Goal: Task Accomplishment & Management: Use online tool/utility

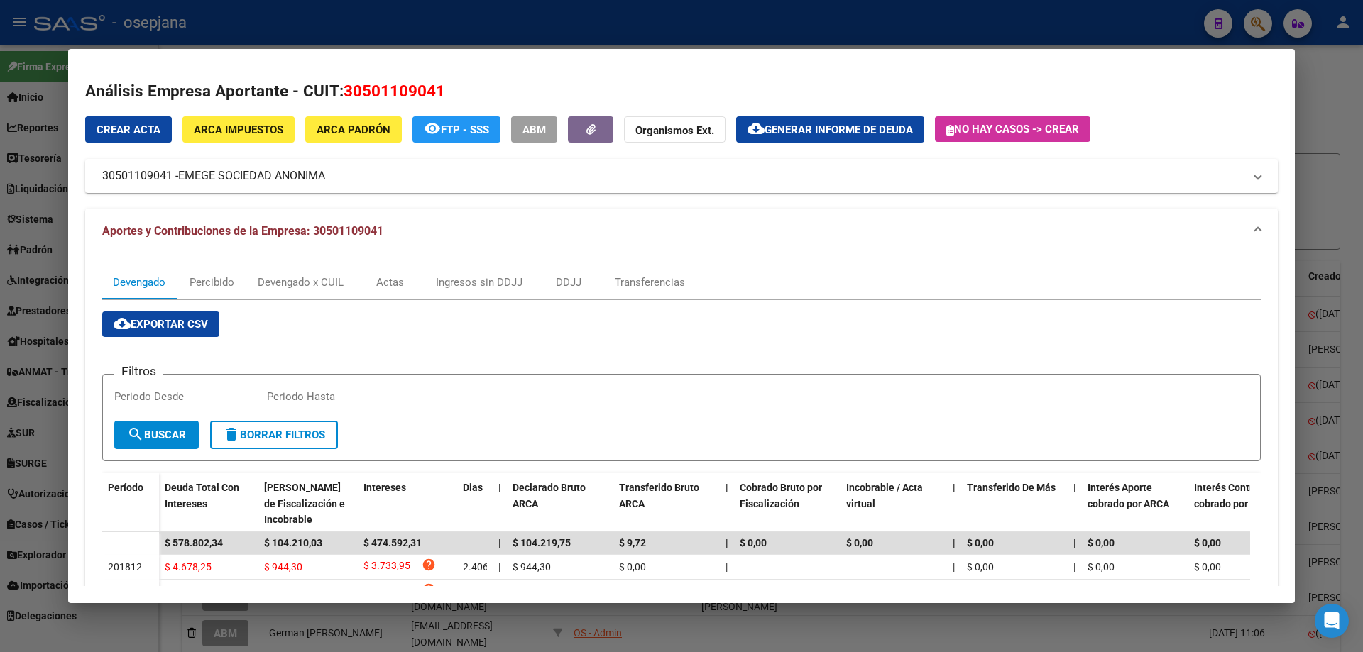
scroll to position [315, 0]
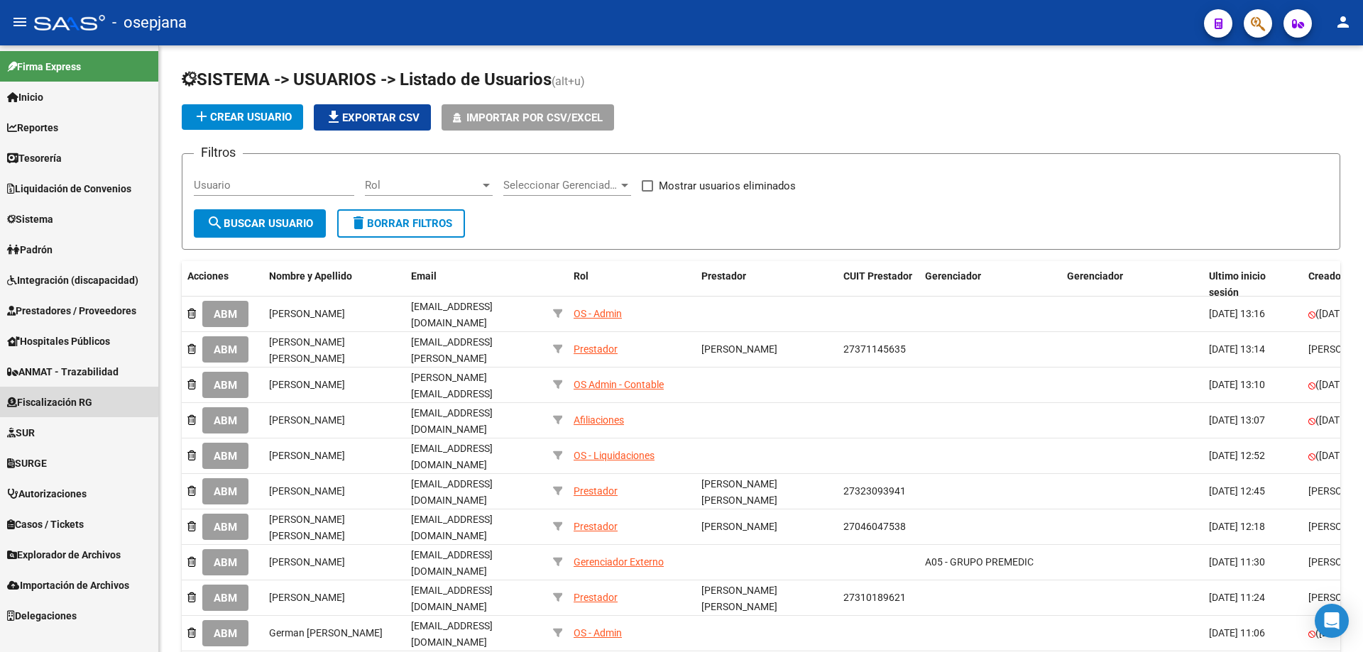
click at [66, 400] on span "Fiscalización RG" at bounding box center [49, 403] width 85 height 16
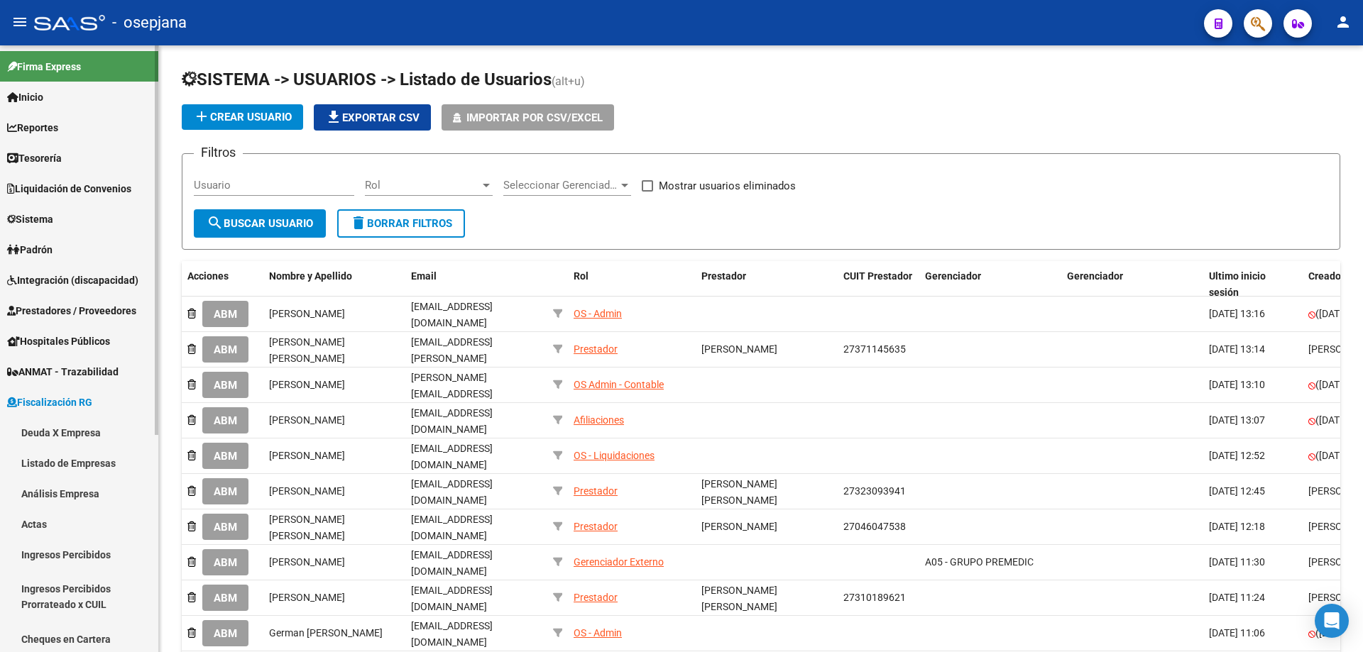
click at [57, 517] on link "Actas" at bounding box center [79, 524] width 158 height 31
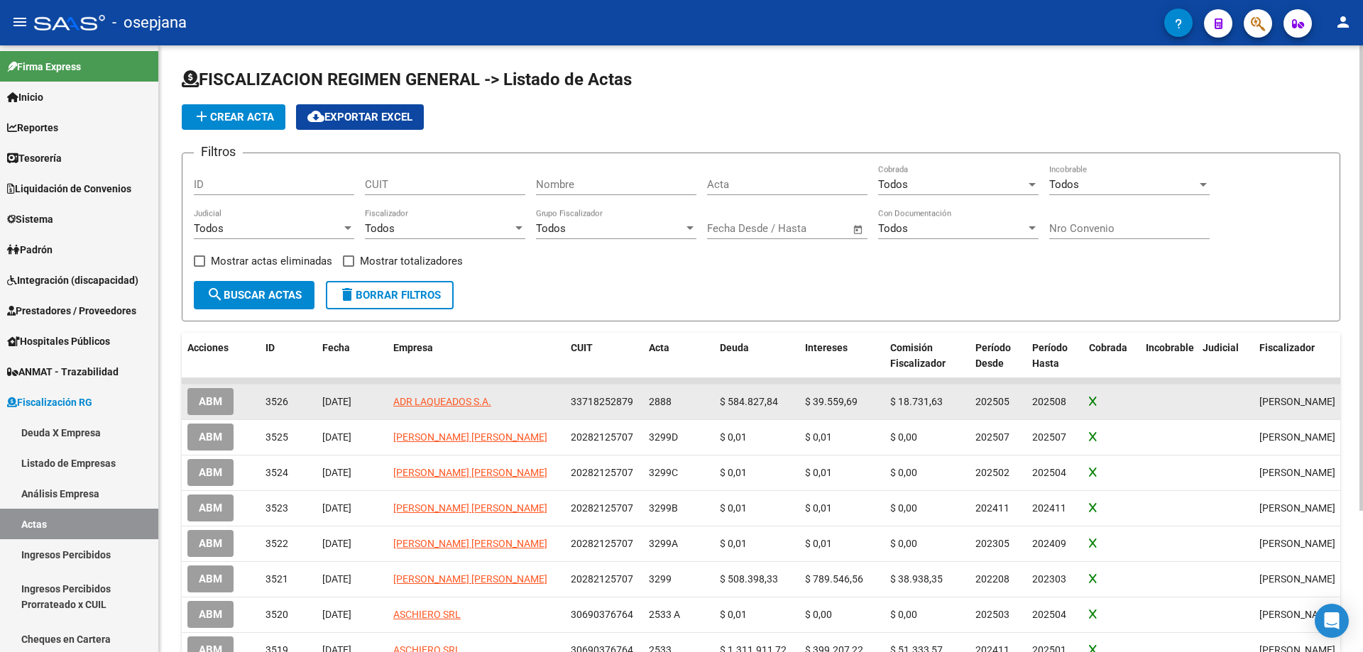
click at [223, 404] on button "ABM" at bounding box center [210, 401] width 46 height 26
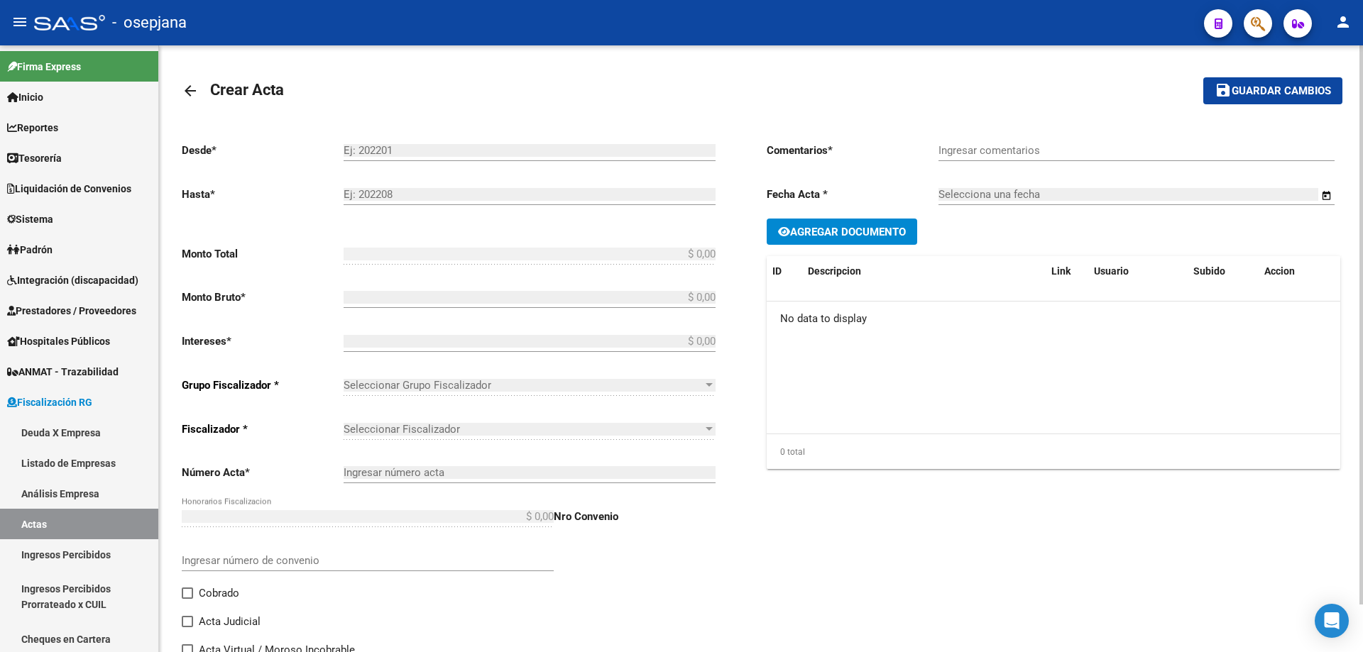
type input "202505"
type input "202508"
type input "$ 686.826,28"
type input "$ 584.827,84"
type input "$ 39.559,69"
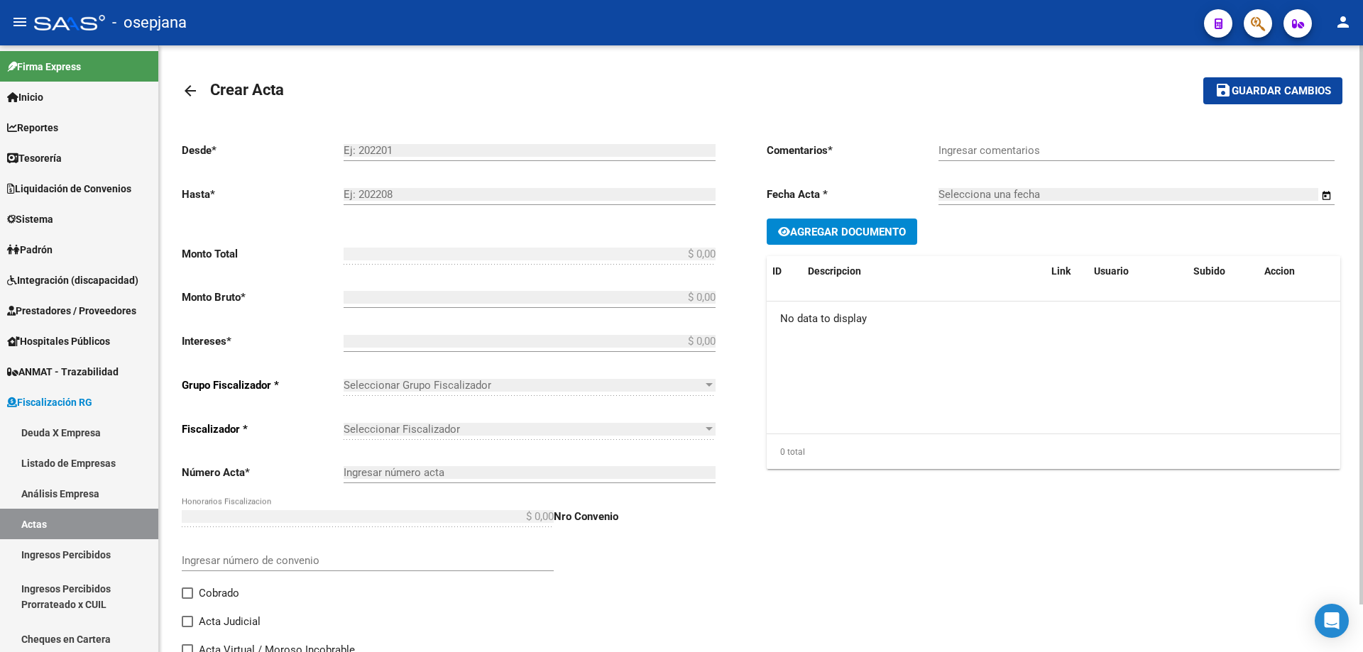
type input "2888"
type input "$ 62.438,75"
checkbox input "true"
type input "."
type input "[DATE]"
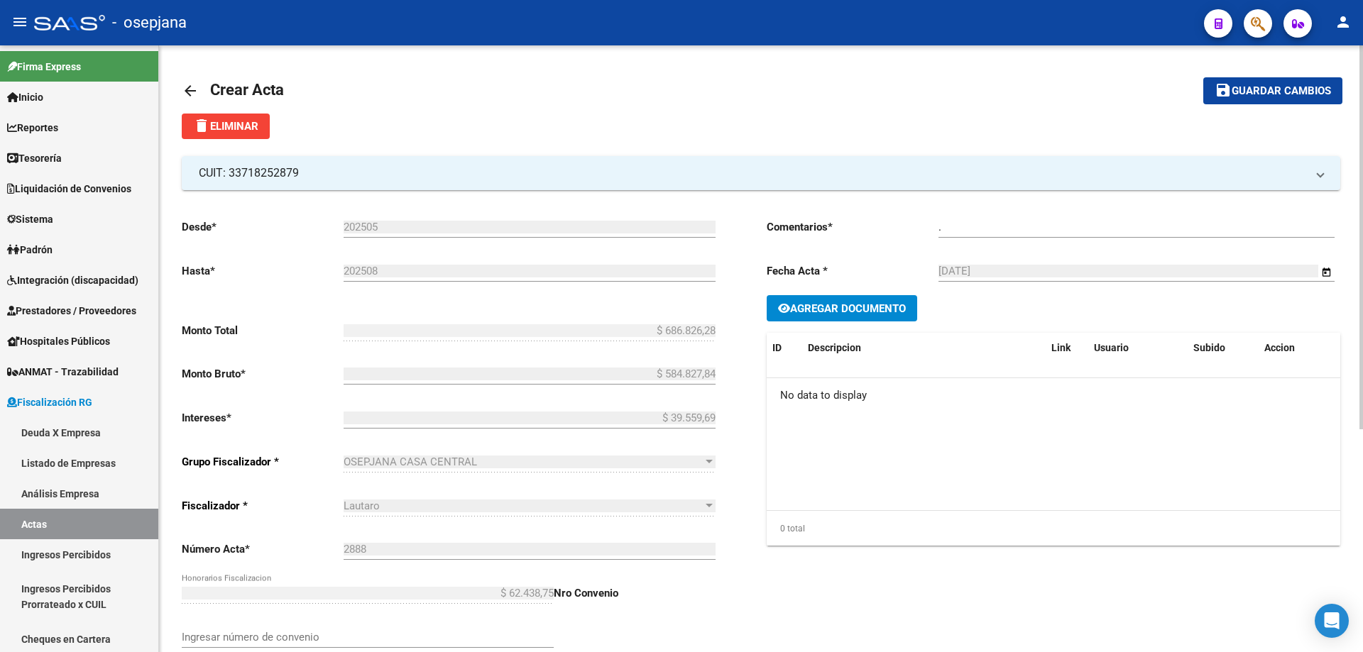
click at [185, 84] on mat-icon "arrow_back" at bounding box center [190, 90] width 17 height 17
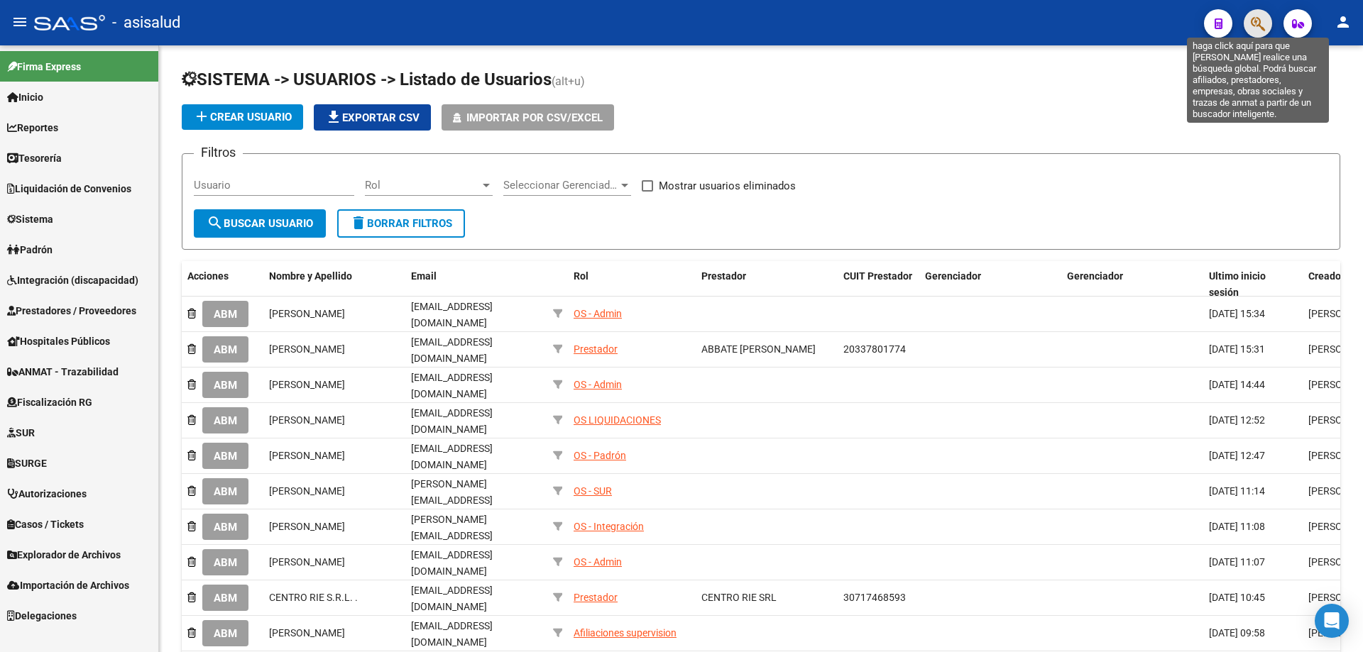
click at [1260, 27] on icon "button" at bounding box center [1257, 24] width 14 height 16
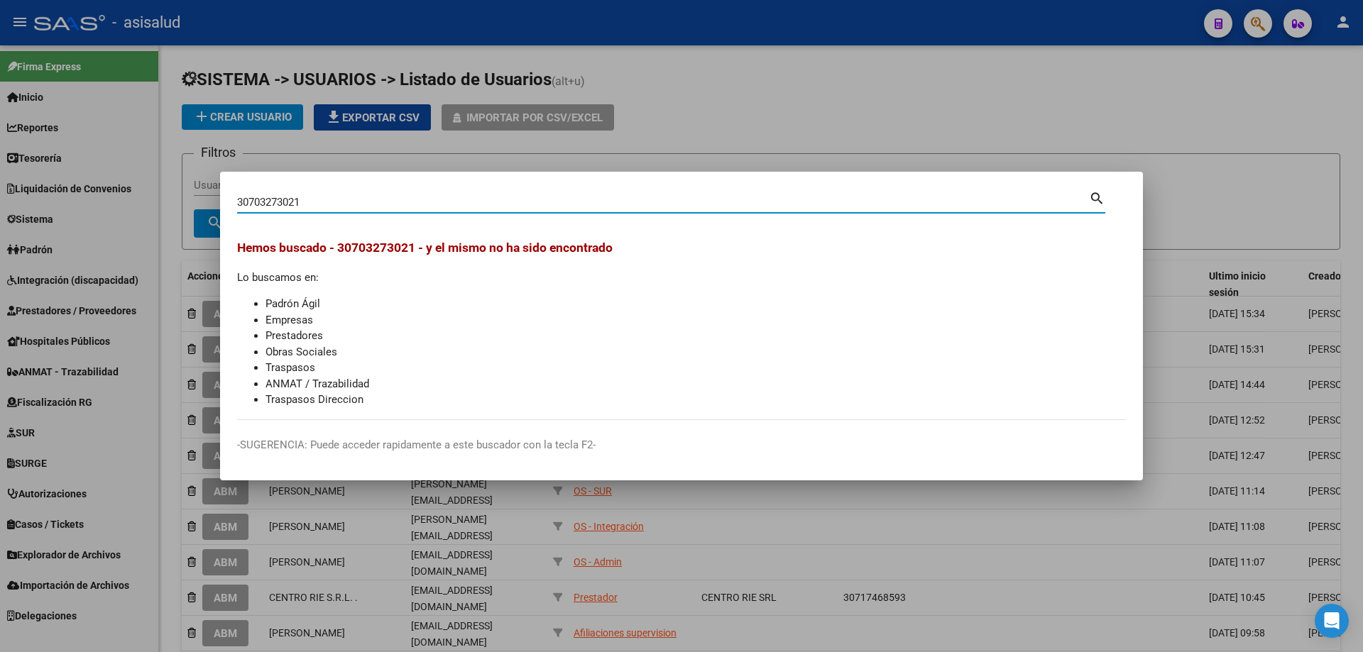
type input "30703273021"
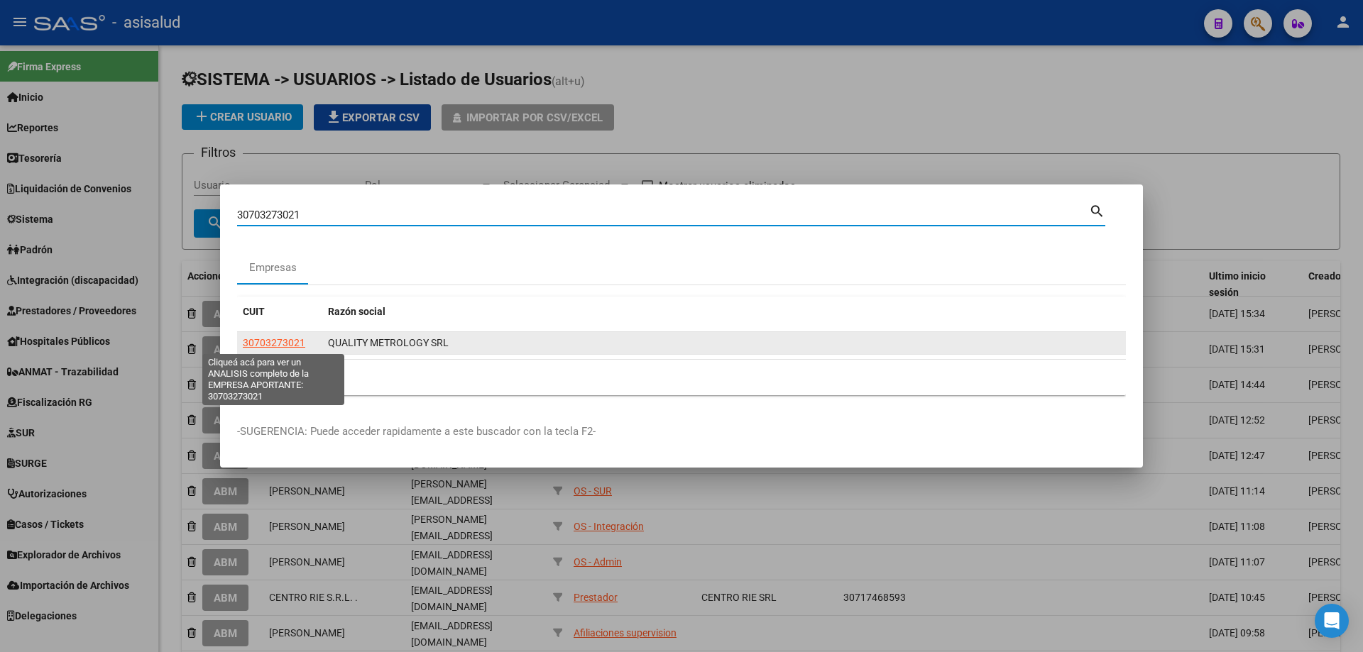
click at [284, 339] on span "30703273021" at bounding box center [274, 342] width 62 height 11
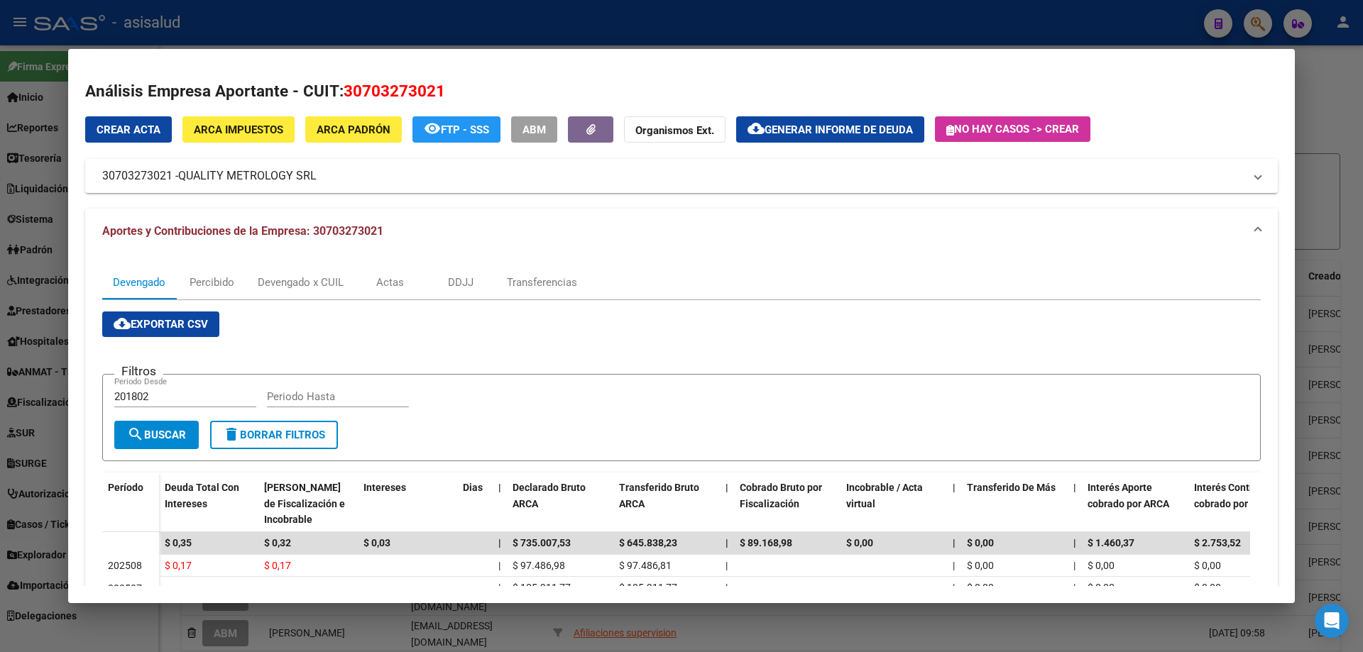
scroll to position [71, 0]
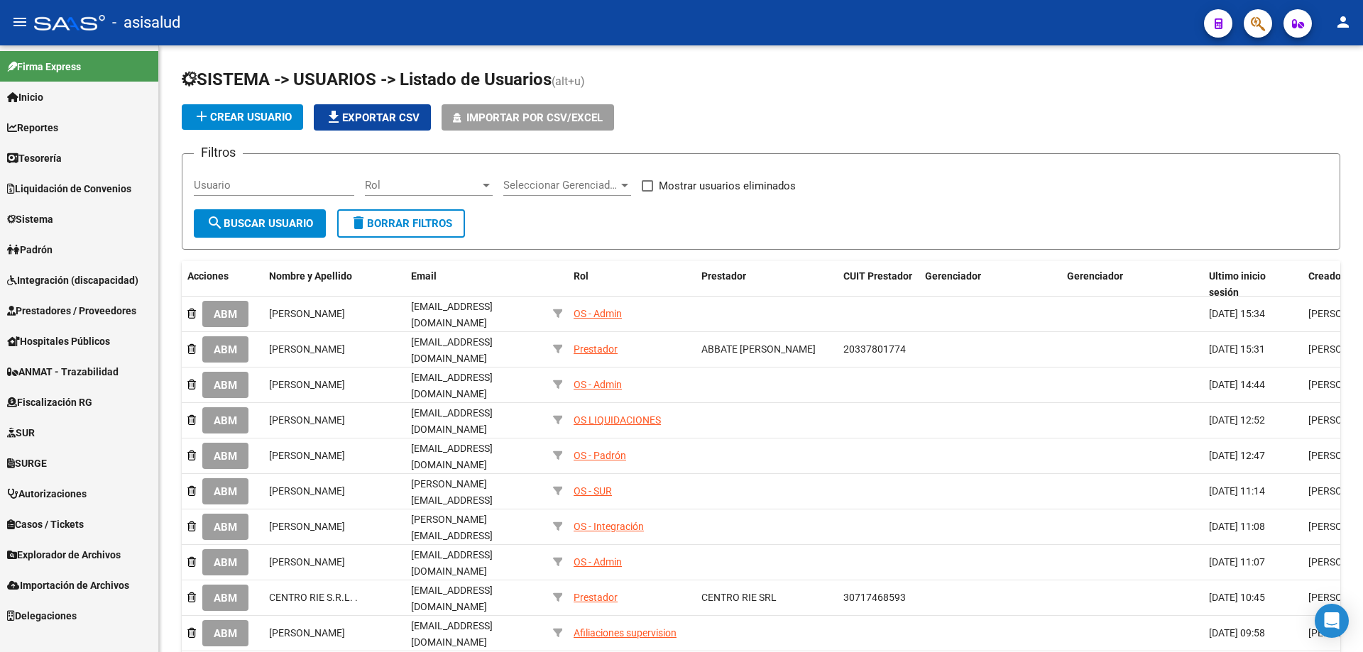
click at [63, 401] on span "Fiscalización RG" at bounding box center [49, 403] width 85 height 16
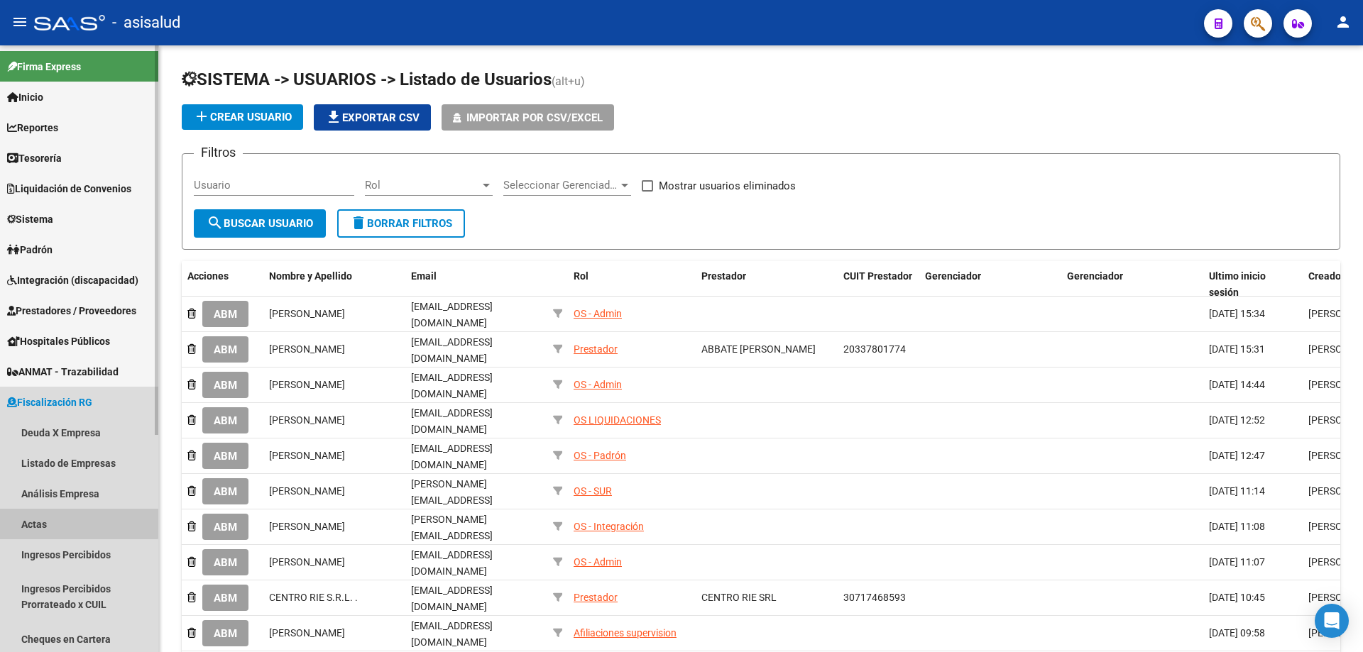
click at [57, 522] on link "Actas" at bounding box center [79, 524] width 158 height 31
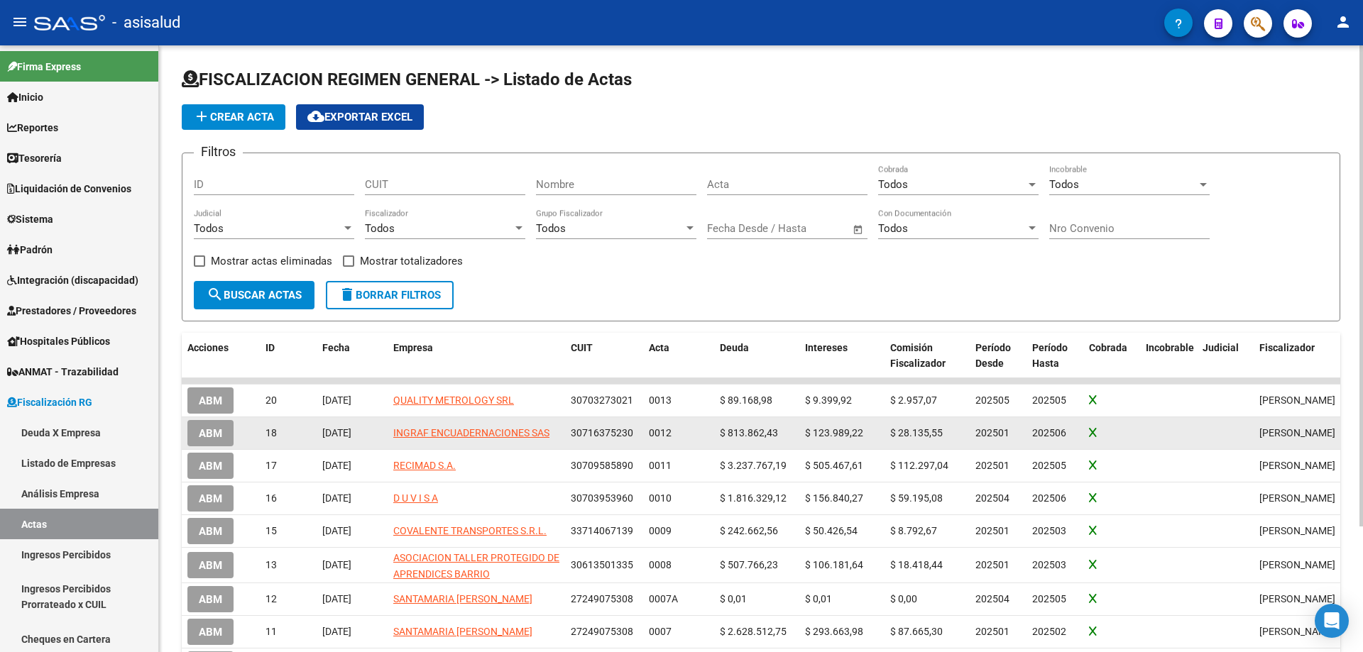
click at [214, 434] on span "ABM" at bounding box center [210, 433] width 23 height 13
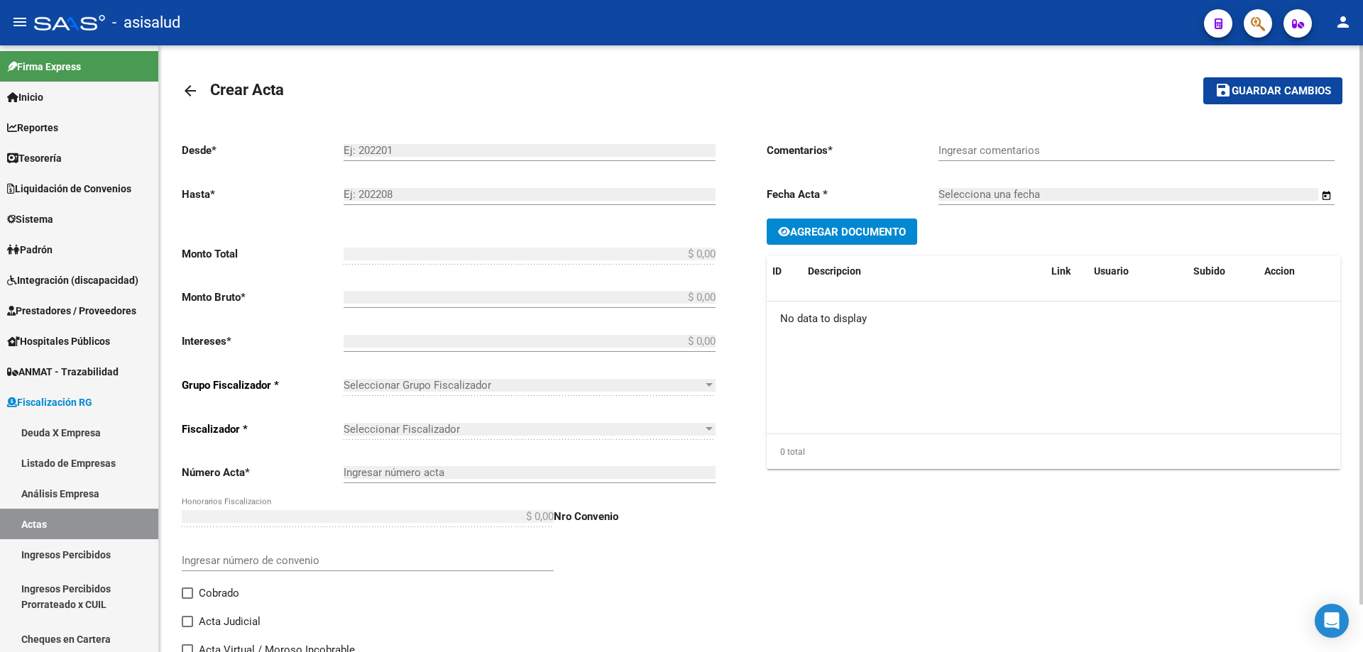
type input "202501"
type input "202506"
type input "$ 1.030.114,48"
type input "$ 813.862,43"
type input "$ 123.989,22"
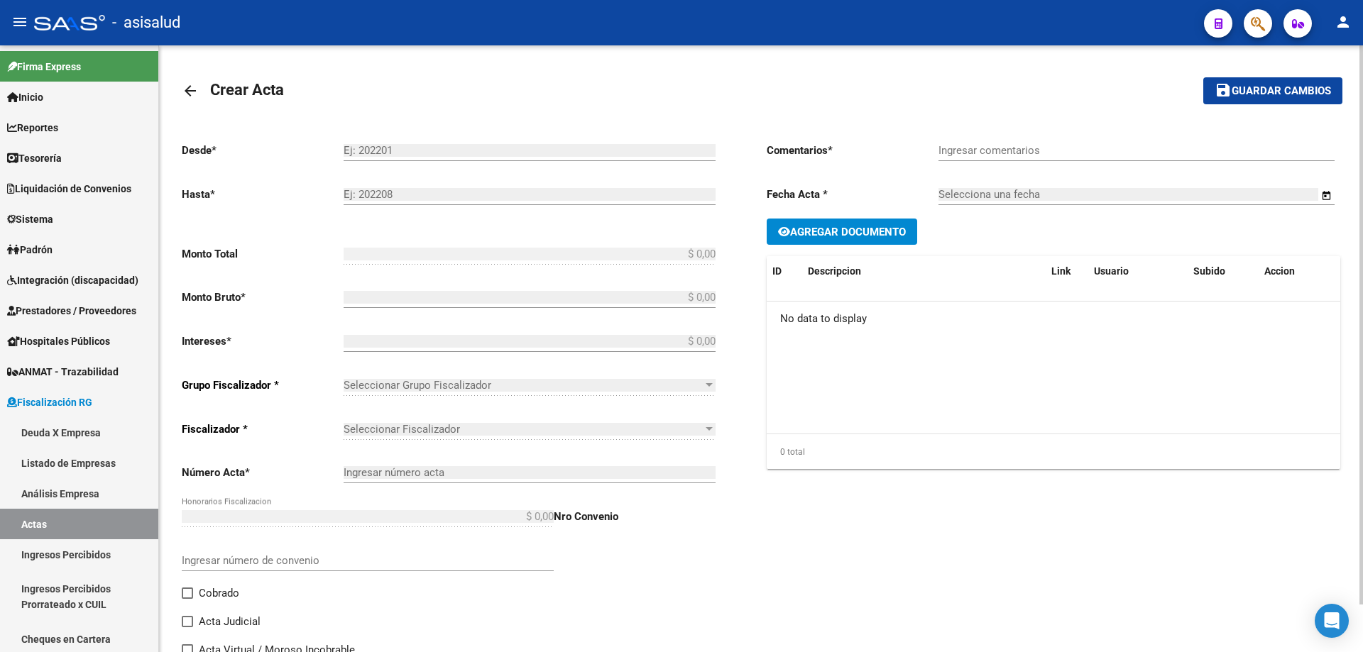
type input "0012"
type input "$ 92.262,83"
checkbox input "true"
type input "Pago con Echeqs Bco. Pcia . Bs As"
type input "[DATE]"
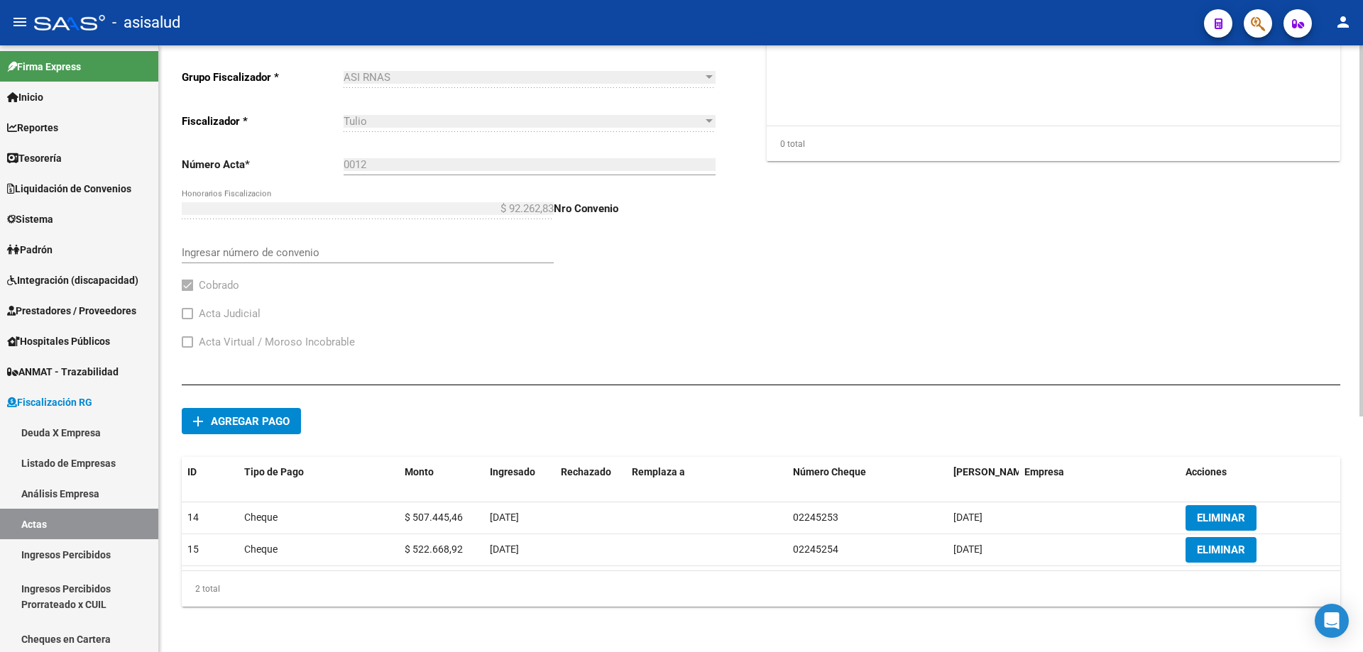
scroll to position [30, 0]
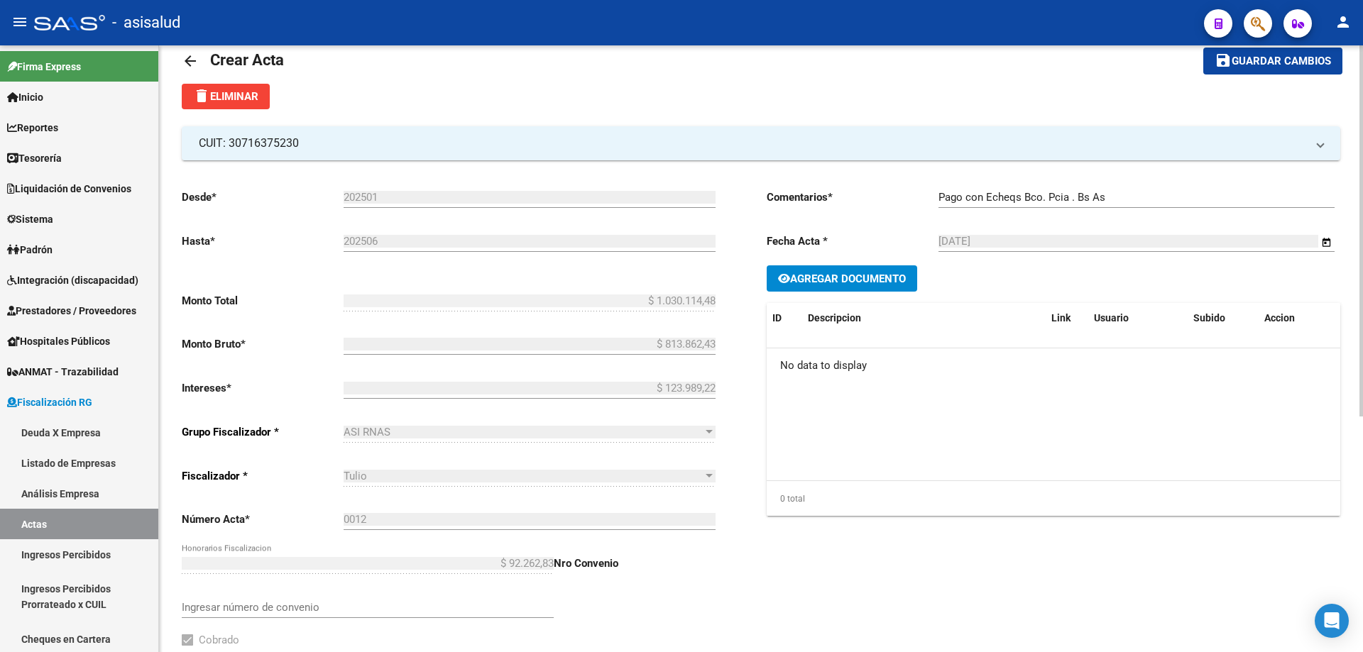
click at [188, 57] on mat-icon "arrow_back" at bounding box center [190, 61] width 17 height 17
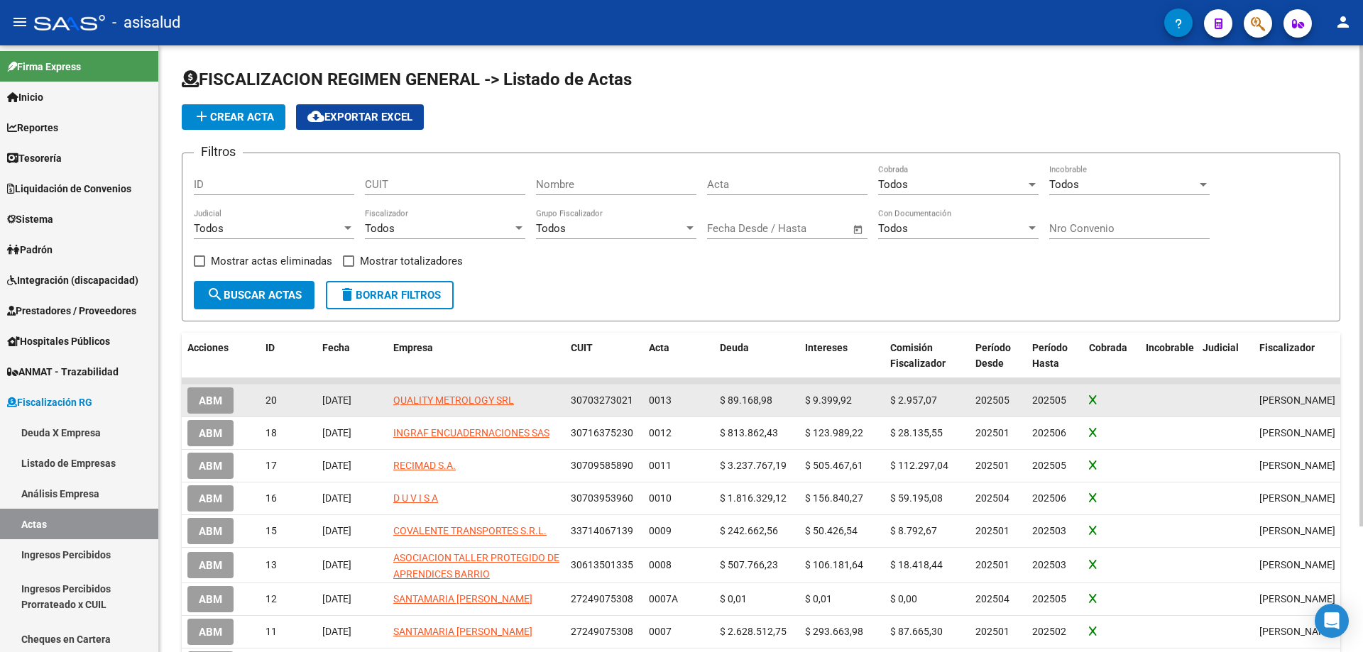
click at [214, 395] on span "ABM" at bounding box center [210, 401] width 23 height 13
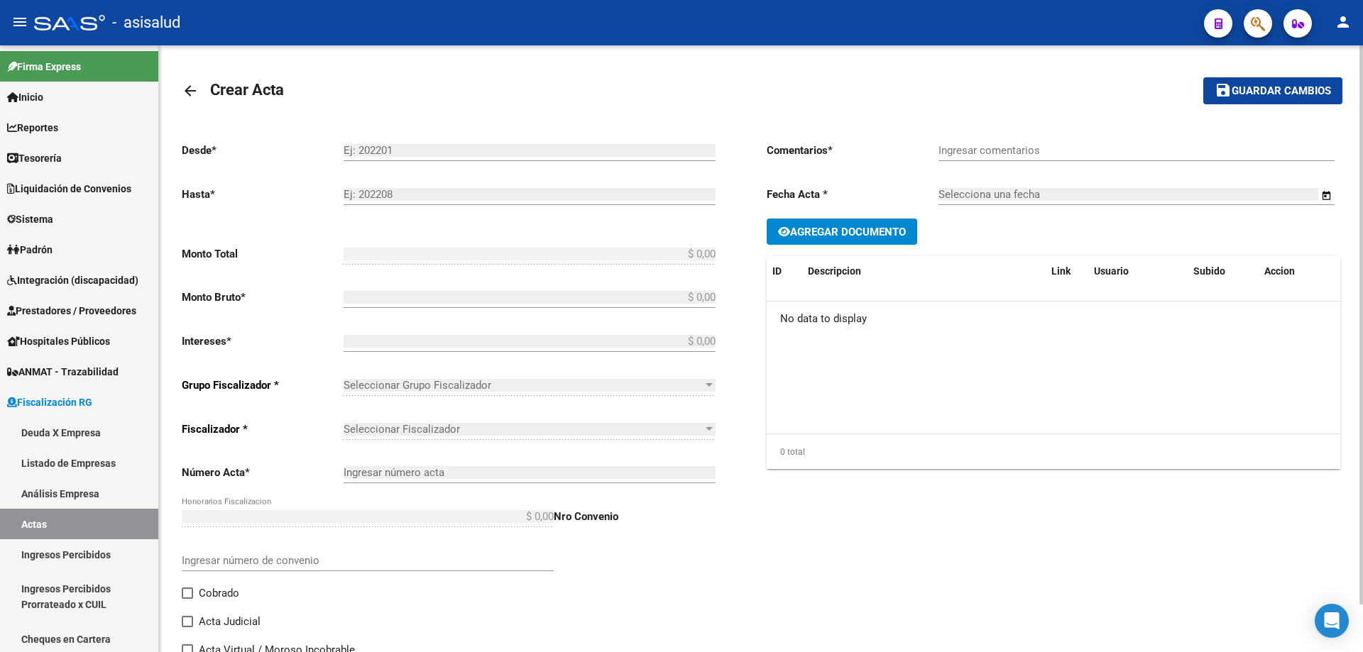
type input "202505"
type input "$ 108.425,79"
type input "$ 89.168,98"
type input "$ 9.399,92"
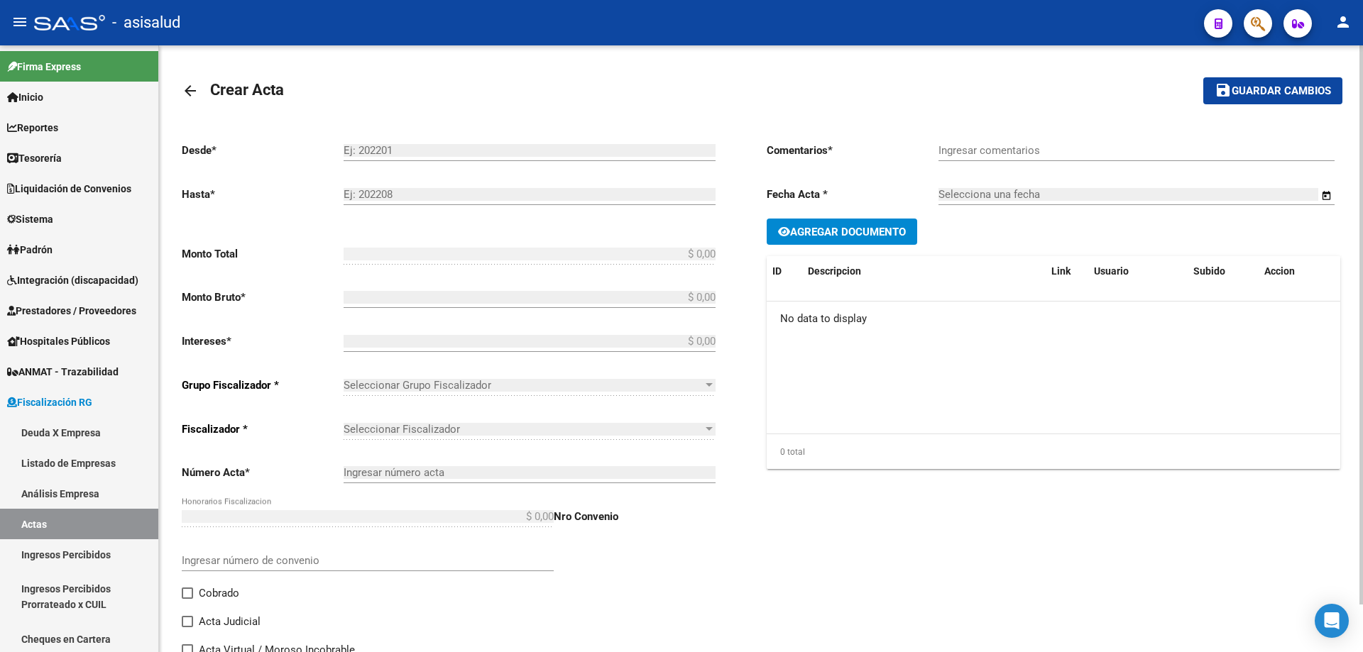
type input "0013"
type input "$ 9.856,89"
checkbox input "true"
type input "."
type input "[DATE]"
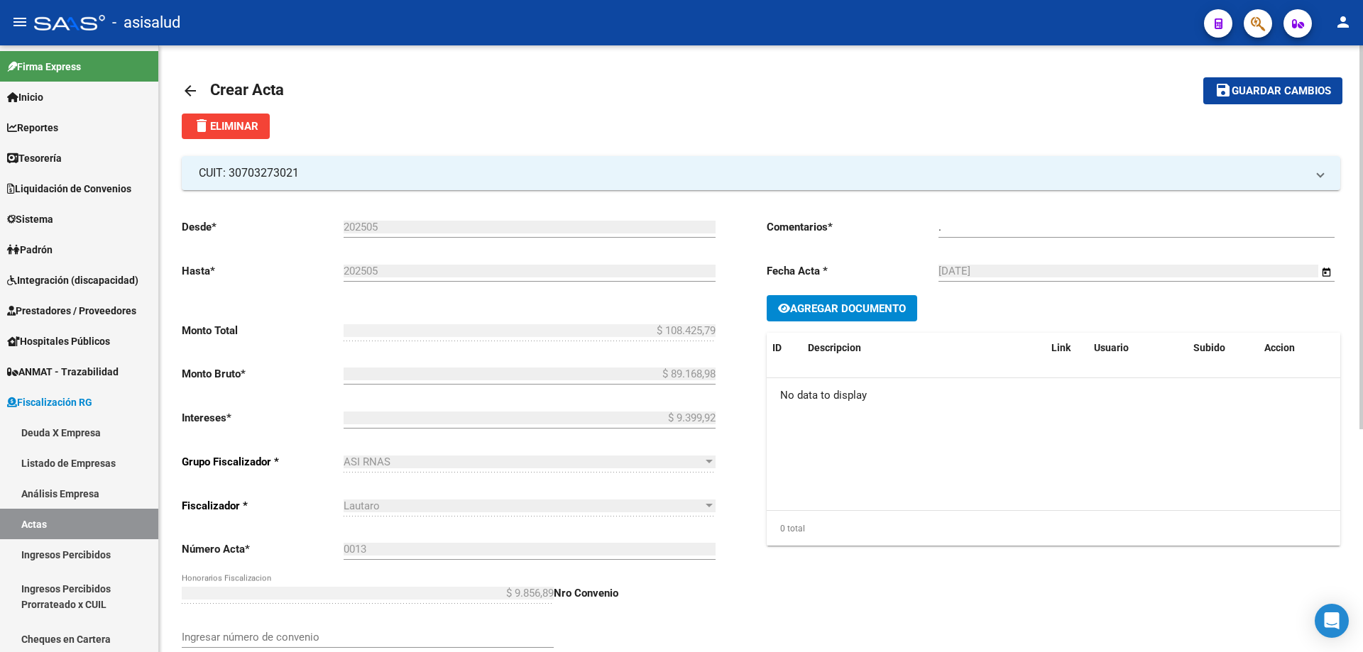
scroll to position [352, 0]
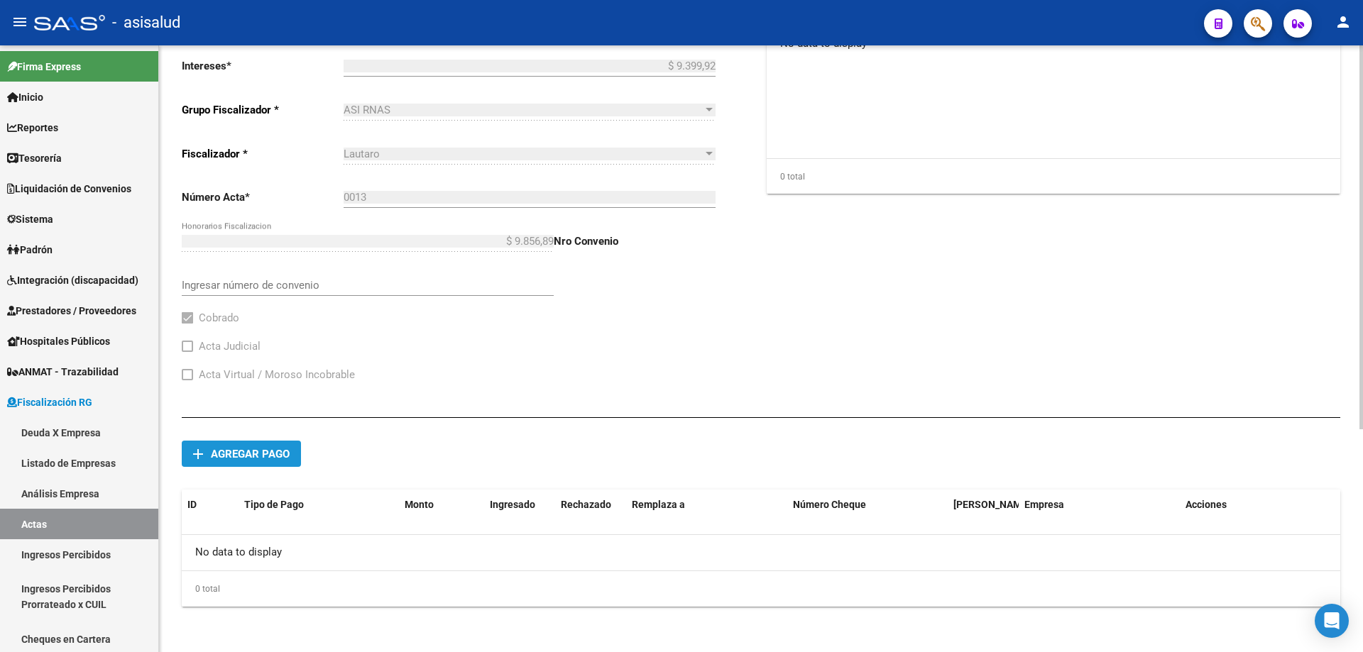
click at [268, 451] on span "Agregar pago" at bounding box center [250, 454] width 79 height 13
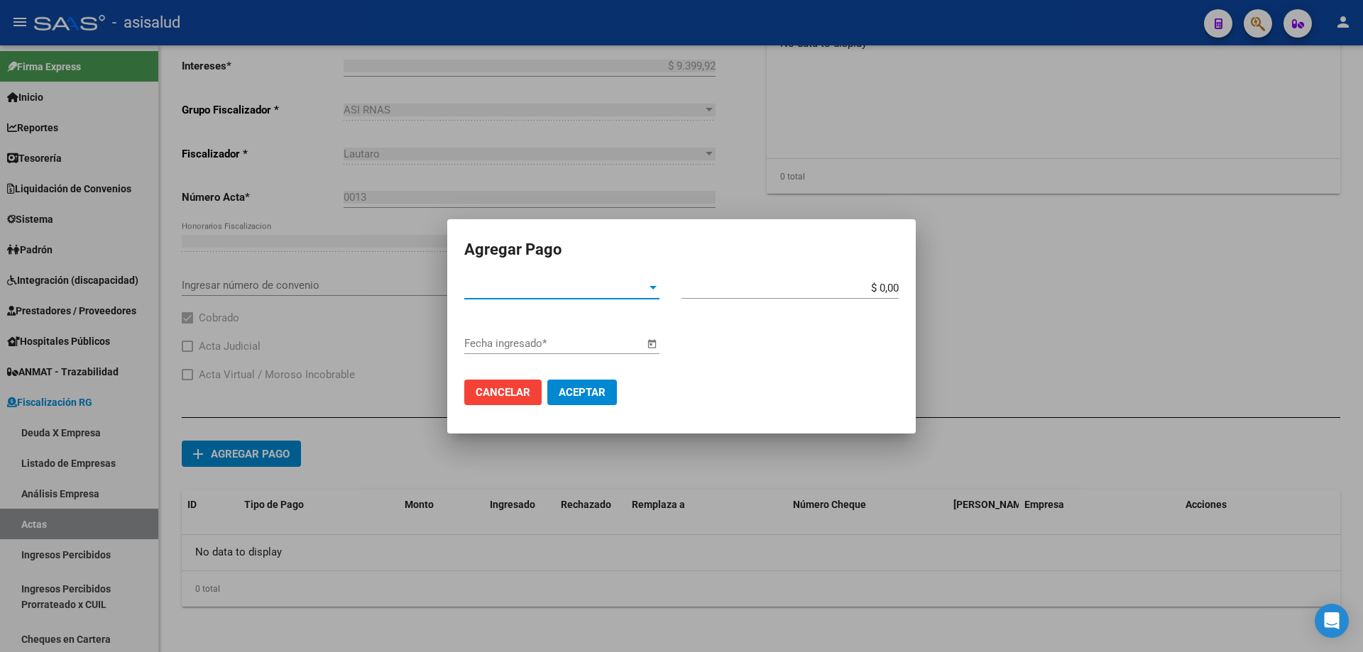
click at [593, 286] on span "Tipo de Pago *" at bounding box center [555, 288] width 182 height 13
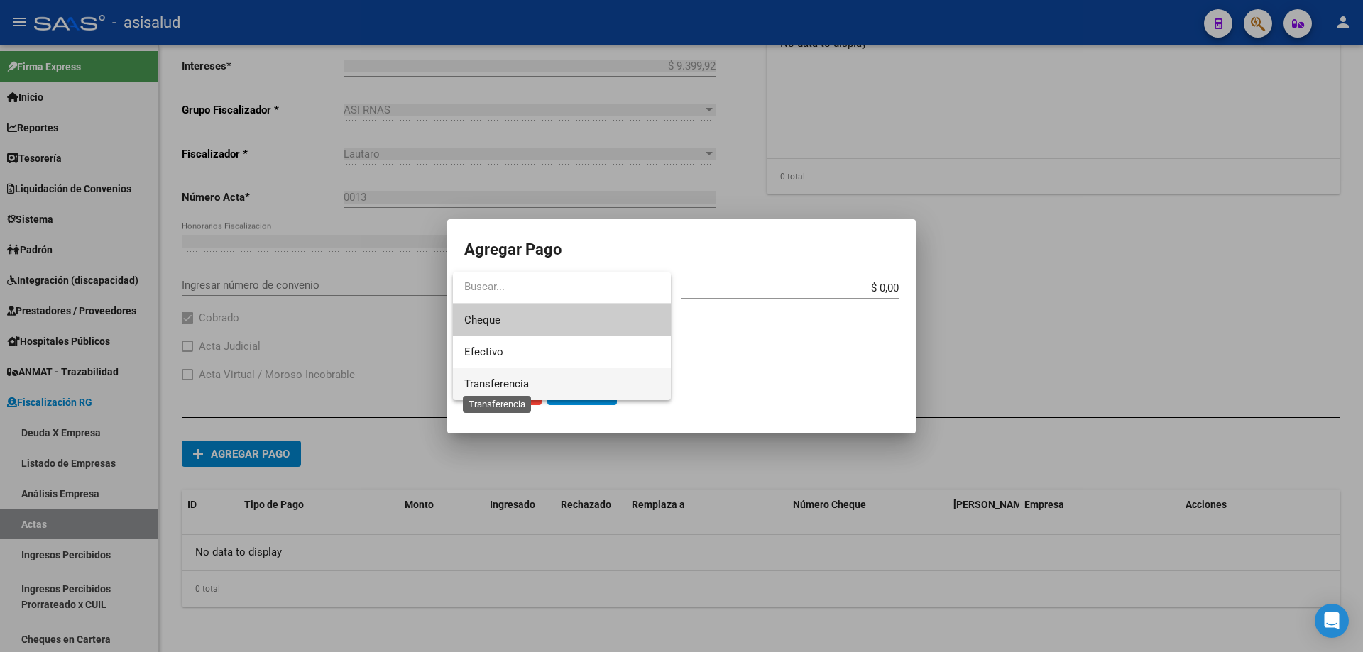
click at [496, 381] on span "Transferencia" at bounding box center [496, 384] width 65 height 13
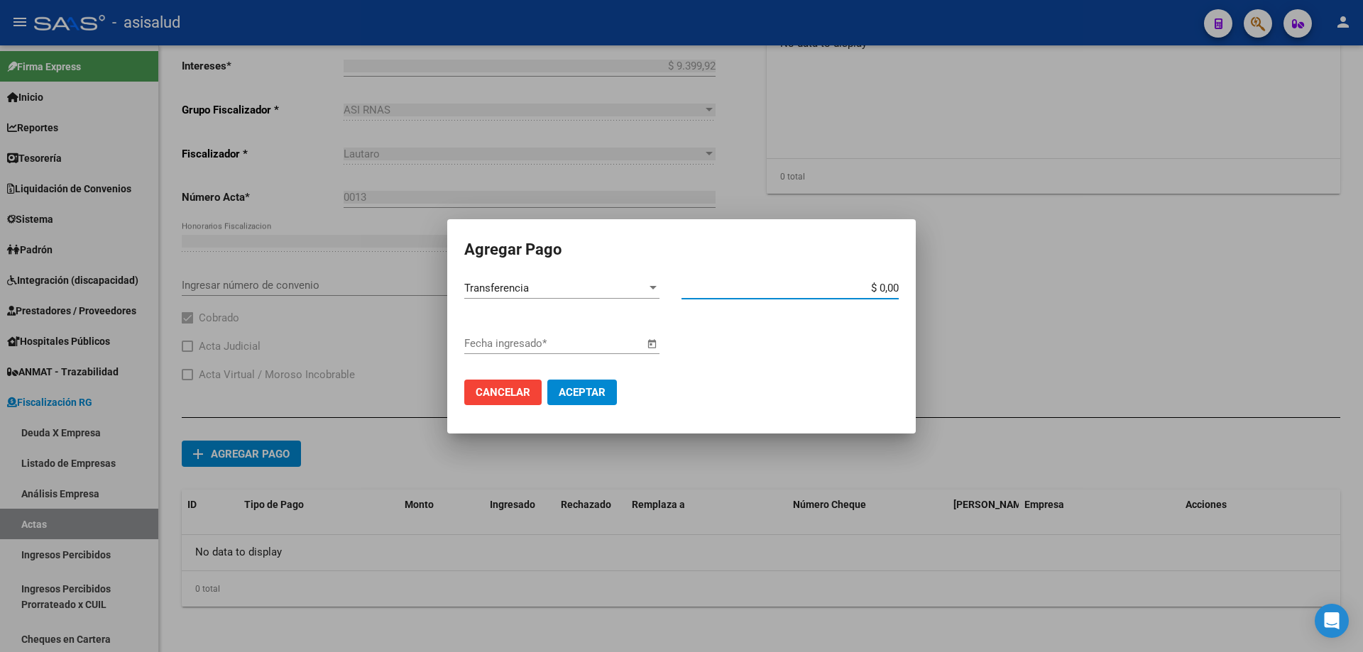
drag, startPoint x: 879, startPoint y: 287, endPoint x: 912, endPoint y: 287, distance: 32.6
click at [912, 287] on mat-dialog-content "Transferencia Tipo de Pago * $ 0,00 Monto bruto * Fecha ingresado * Cancelar Ac…" at bounding box center [681, 346] width 468 height 139
type input "$ 108.425,79"
click at [649, 343] on span "Open calendar" at bounding box center [651, 344] width 34 height 34
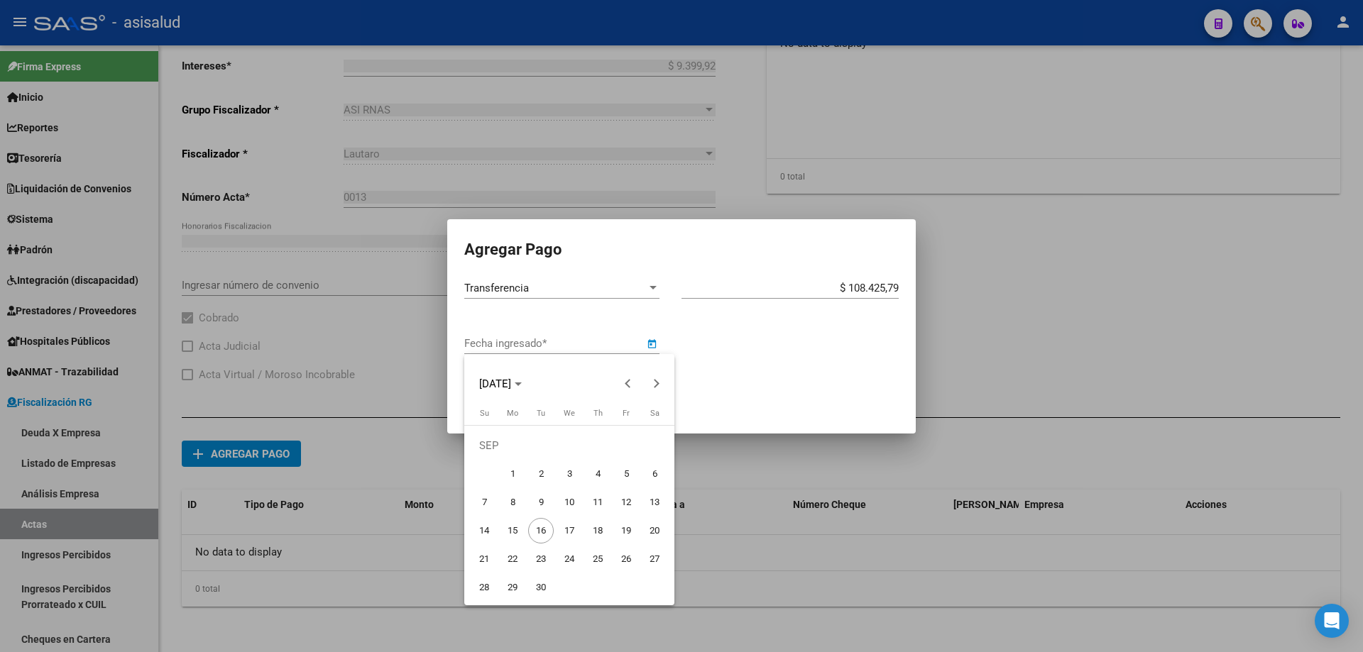
click at [620, 501] on span "12" at bounding box center [626, 503] width 26 height 26
type input "[DATE]"
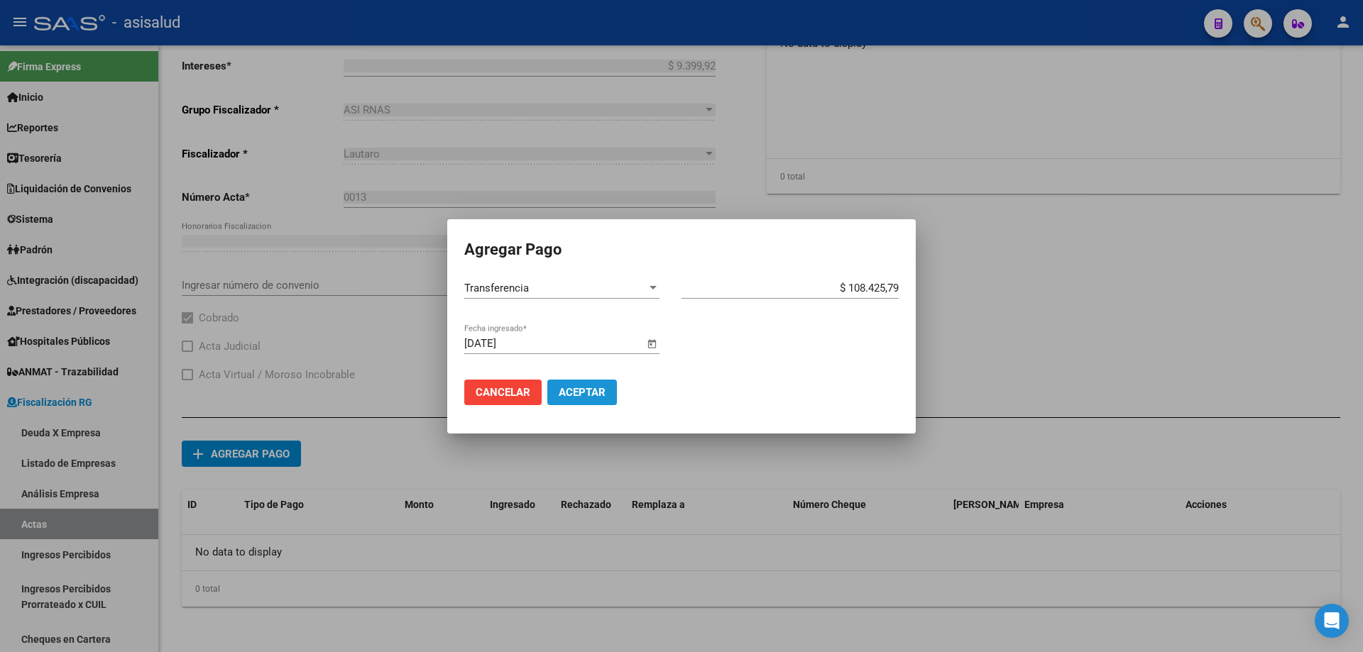
click at [581, 395] on span "Aceptar" at bounding box center [582, 392] width 47 height 13
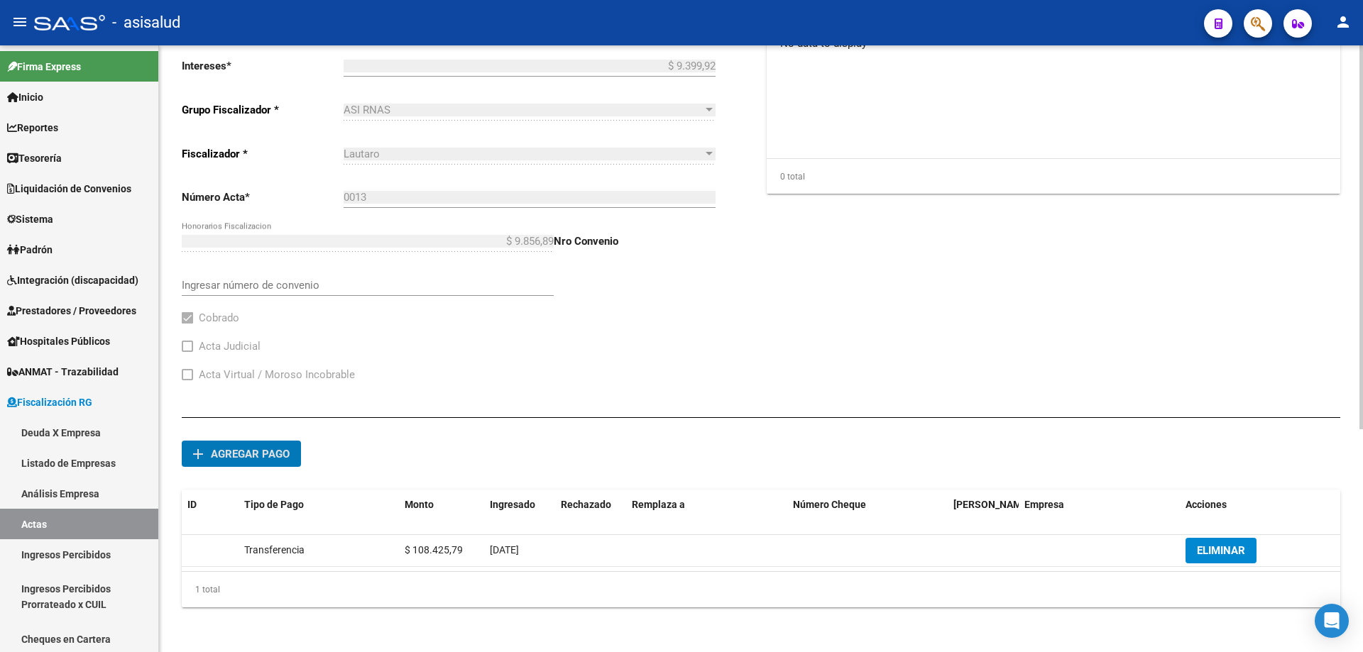
scroll to position [0, 0]
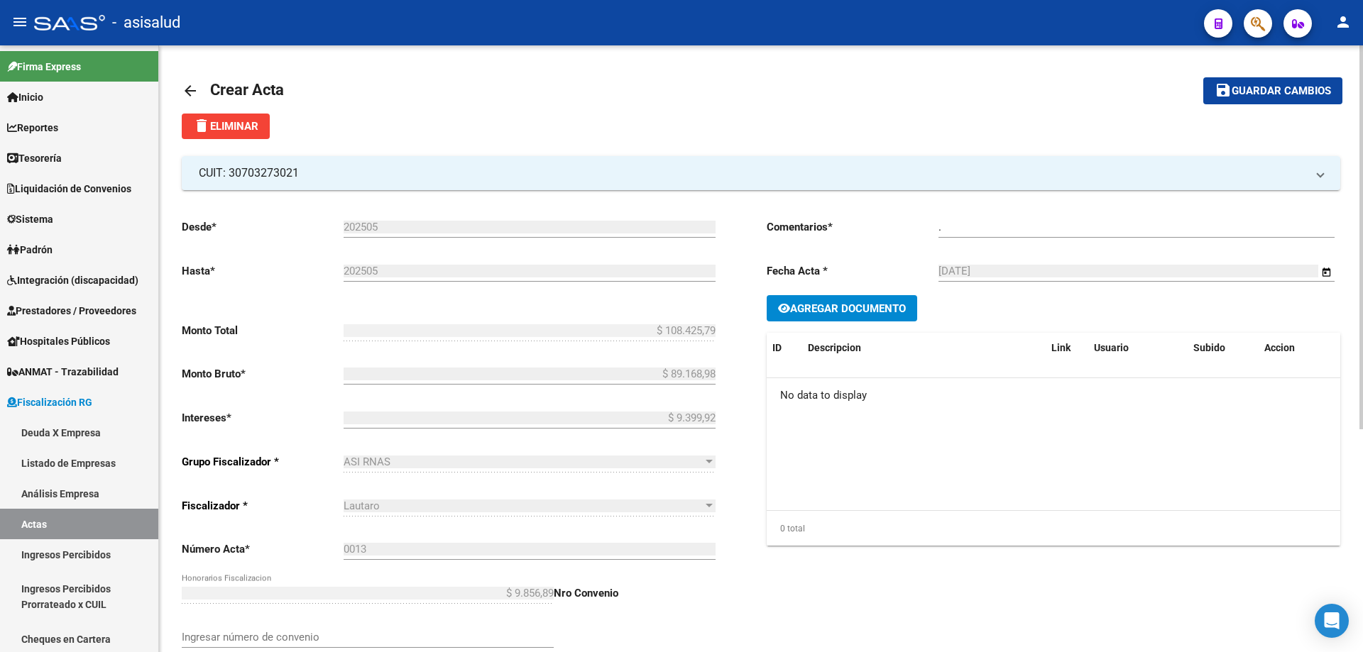
click at [1262, 92] on span "Guardar cambios" at bounding box center [1280, 91] width 99 height 13
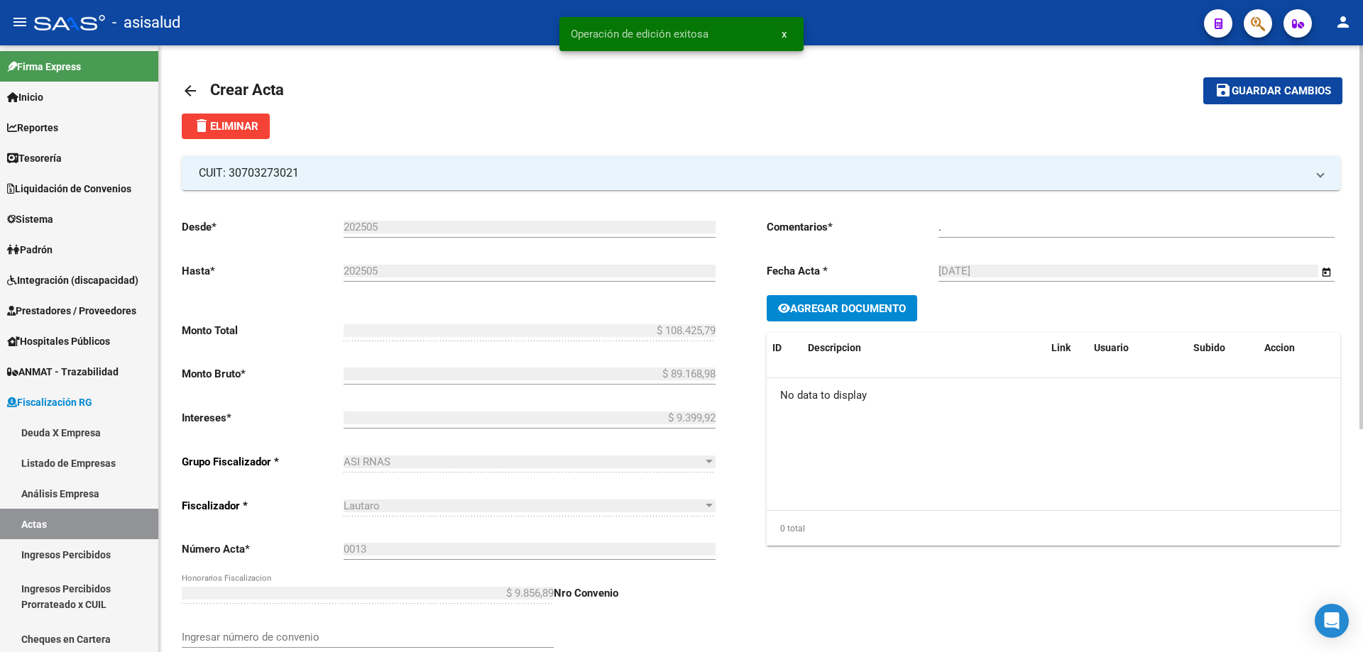
click at [189, 85] on mat-icon "arrow_back" at bounding box center [190, 90] width 17 height 17
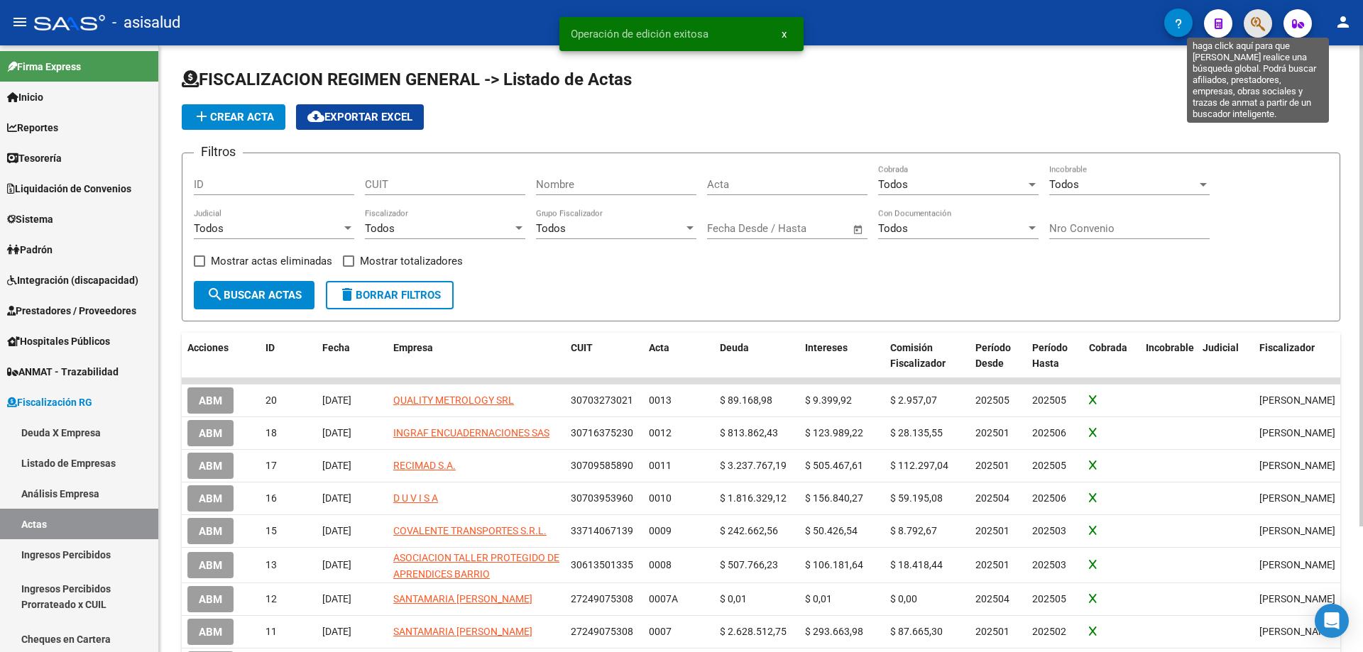
click at [1255, 29] on icon "button" at bounding box center [1257, 24] width 14 height 16
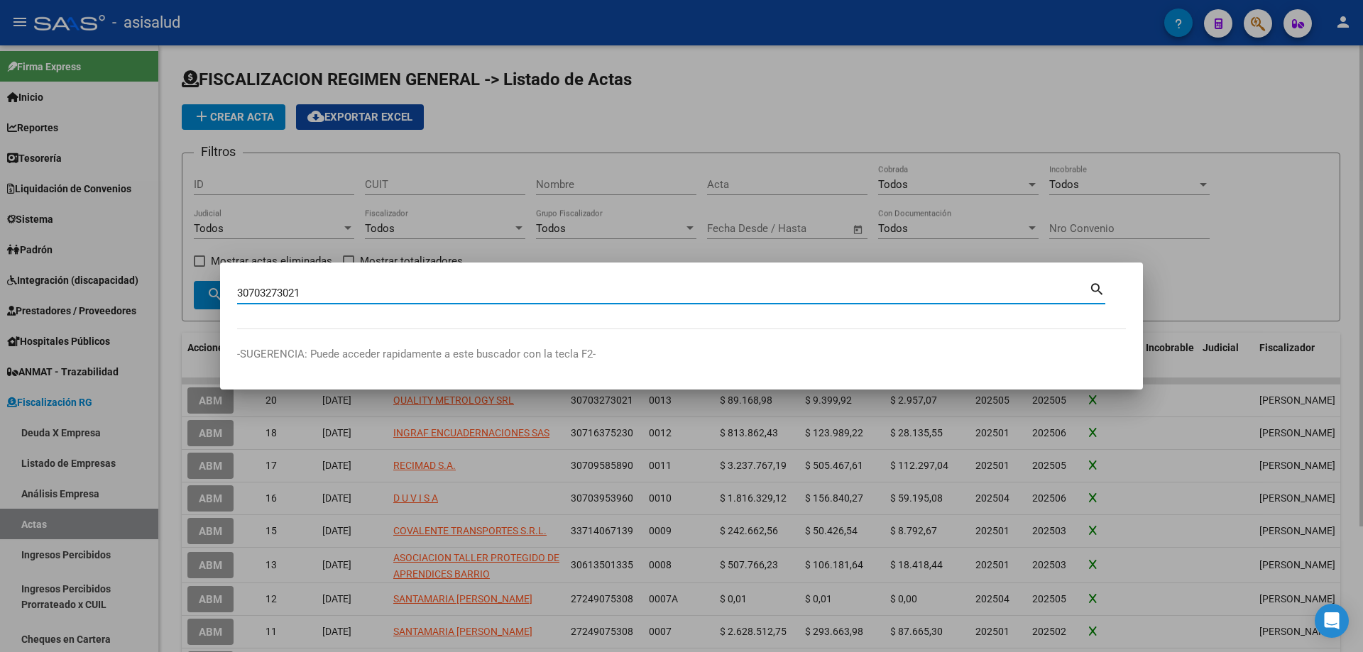
type input "30703273021"
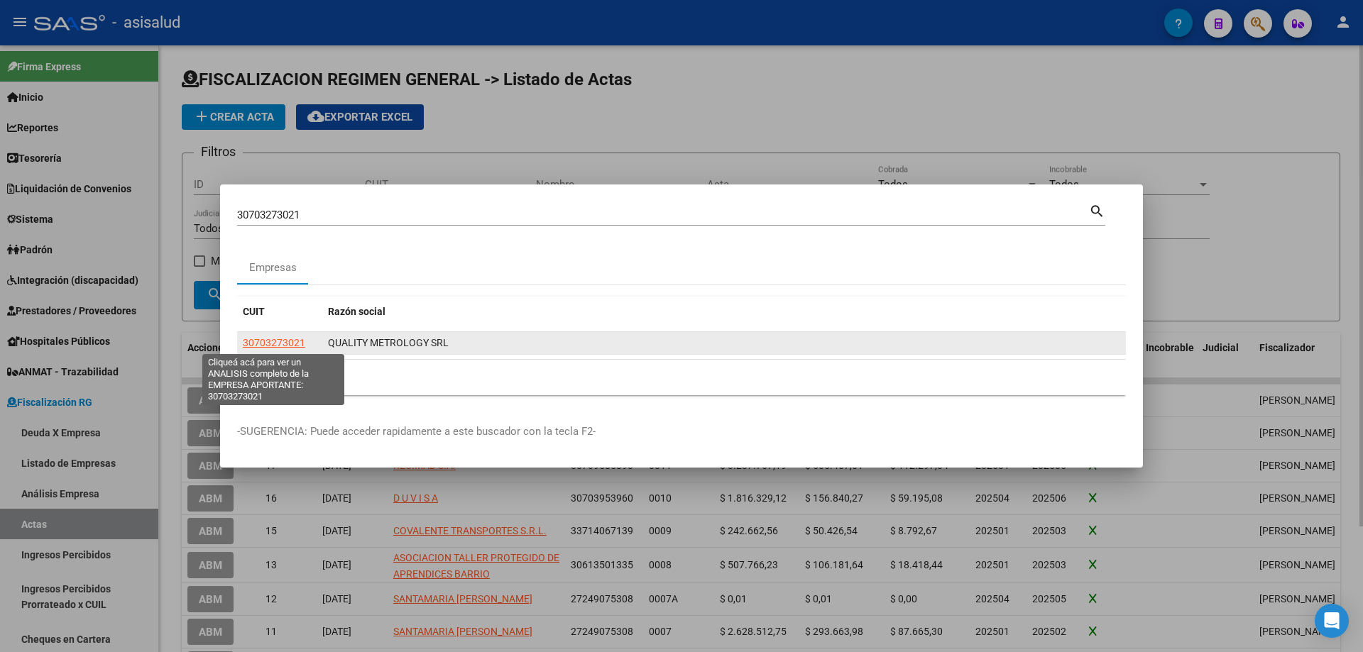
click at [290, 345] on span "30703273021" at bounding box center [274, 342] width 62 height 11
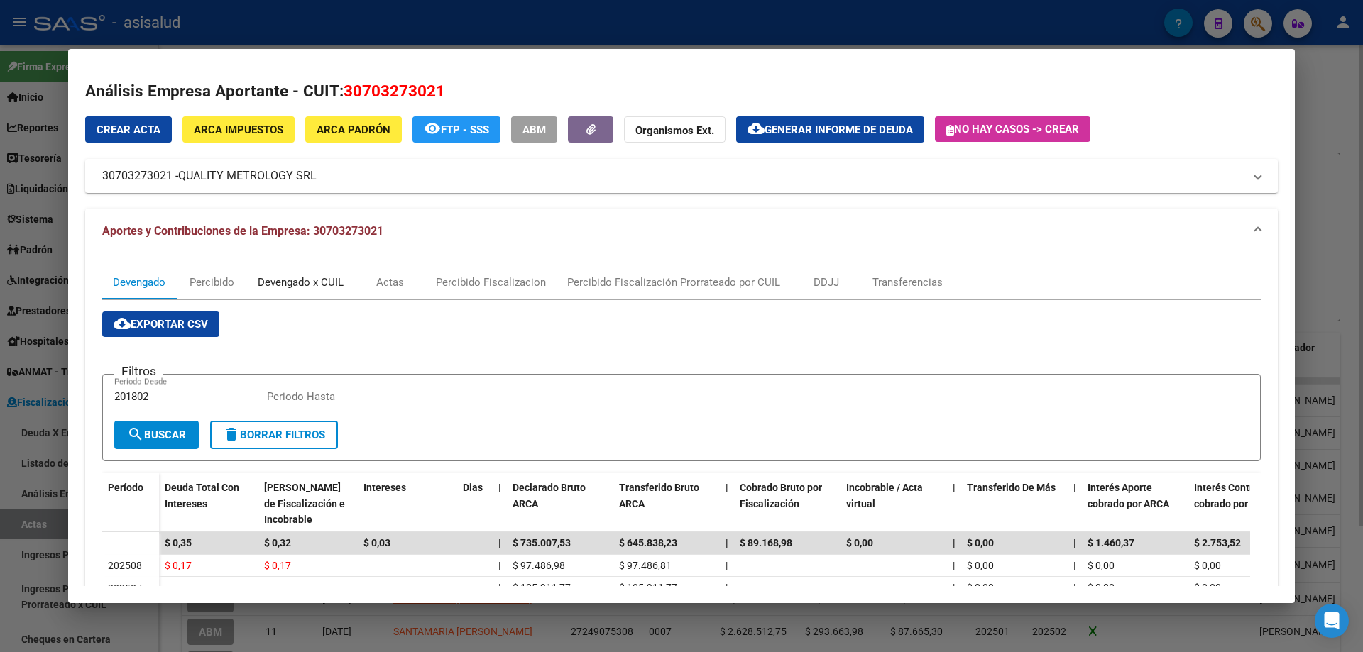
click at [324, 285] on div "Devengado x CUIL" at bounding box center [301, 283] width 86 height 16
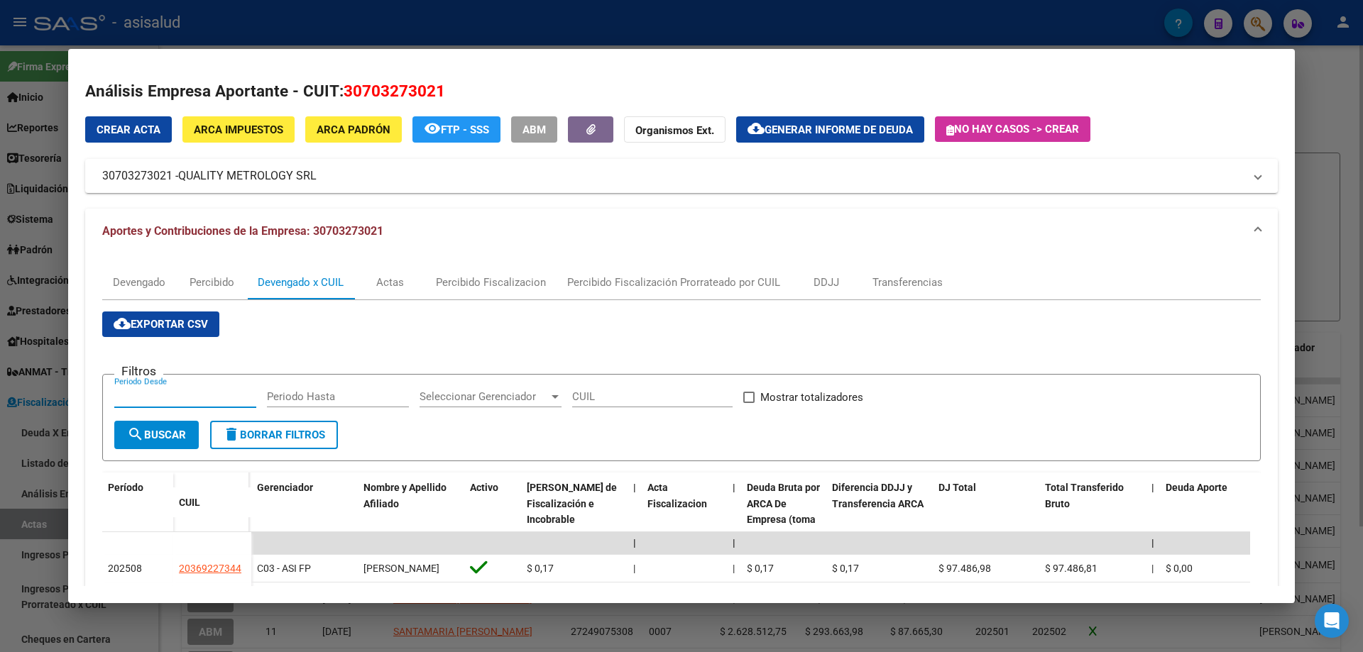
click at [207, 399] on input "Periodo Desde" at bounding box center [185, 396] width 142 height 13
type input "202505"
click at [774, 397] on span "Mostrar totalizadores" at bounding box center [811, 397] width 103 height 17
click at [749, 403] on input "Mostrar totalizadores" at bounding box center [748, 403] width 1 height 1
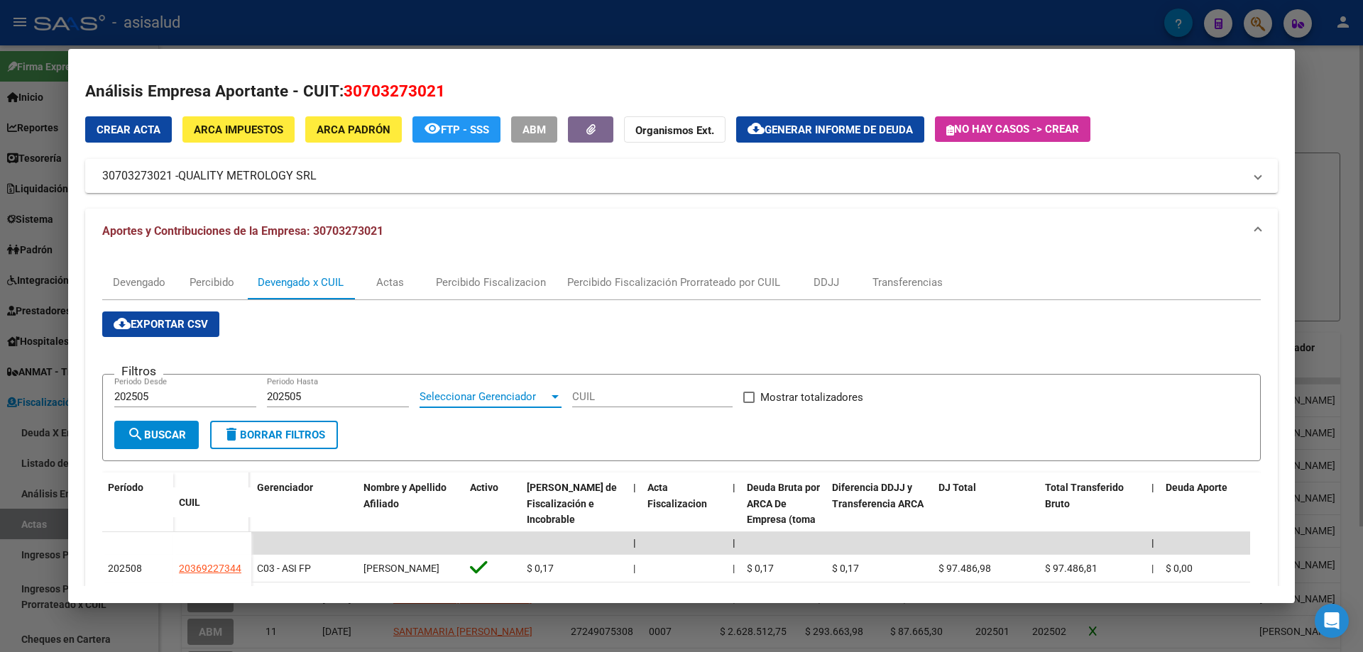
checkbox input "true"
click at [197, 440] on button "search Buscar" at bounding box center [156, 435] width 84 height 28
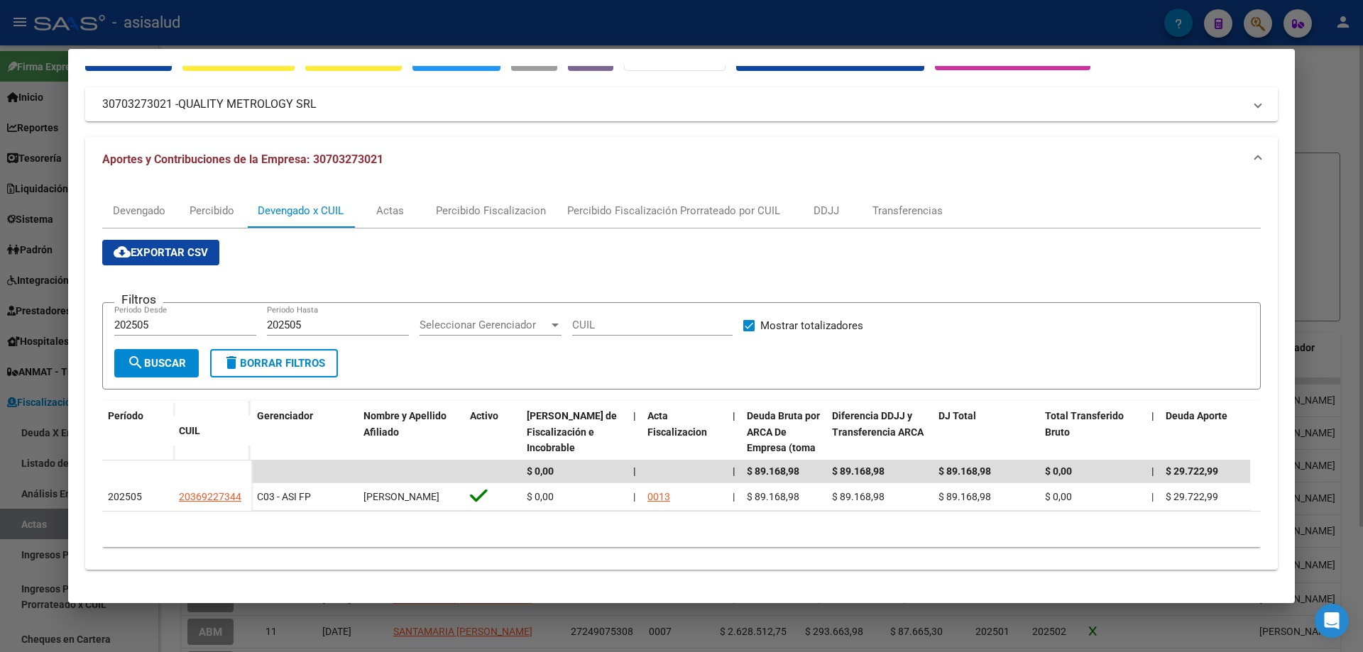
click at [183, 246] on span "cloud_download Exportar CSV" at bounding box center [161, 252] width 94 height 13
